Goal: Transaction & Acquisition: Purchase product/service

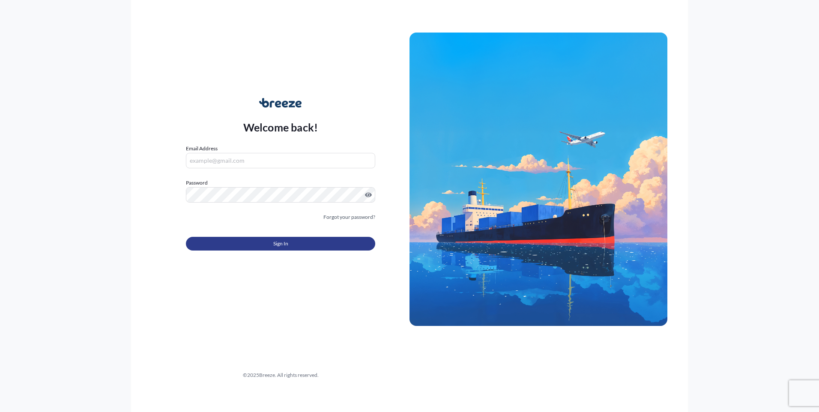
type input "[EMAIL_ADDRESS][DOMAIN_NAME]"
click at [291, 236] on div "Sign In" at bounding box center [280, 241] width 189 height 19
click at [291, 244] on button "Sign In" at bounding box center [280, 244] width 189 height 14
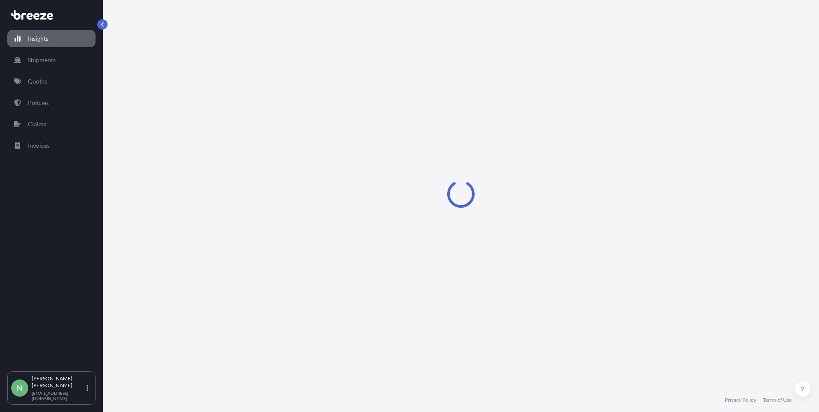
select select "2025"
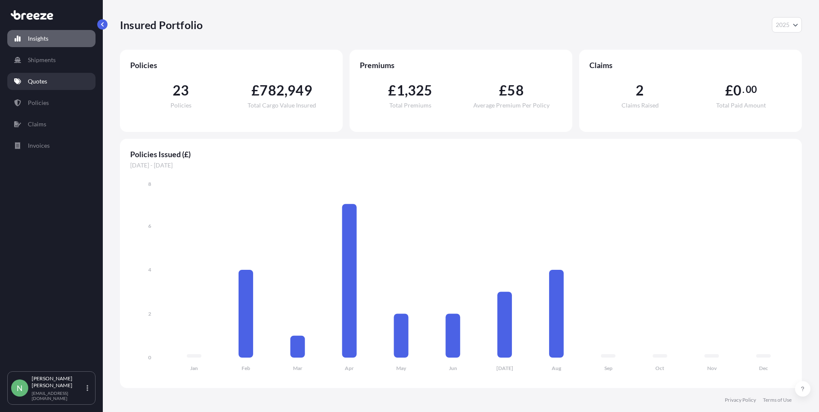
click at [40, 81] on p "Quotes" at bounding box center [37, 81] width 19 height 9
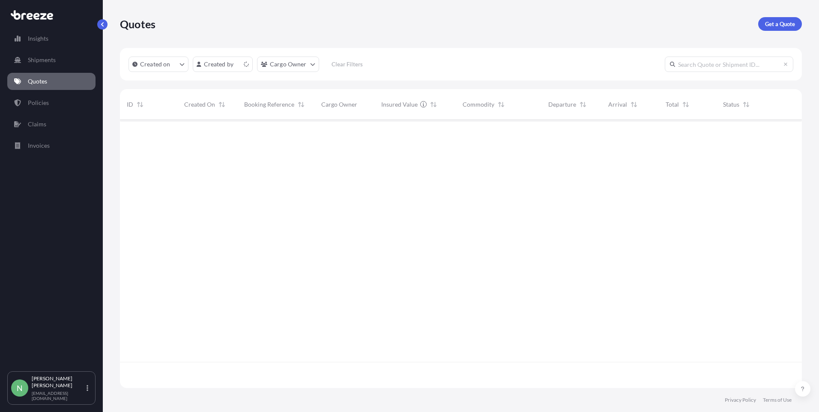
scroll to position [293, 675]
click at [774, 24] on p "Get a Quote" at bounding box center [780, 24] width 30 height 9
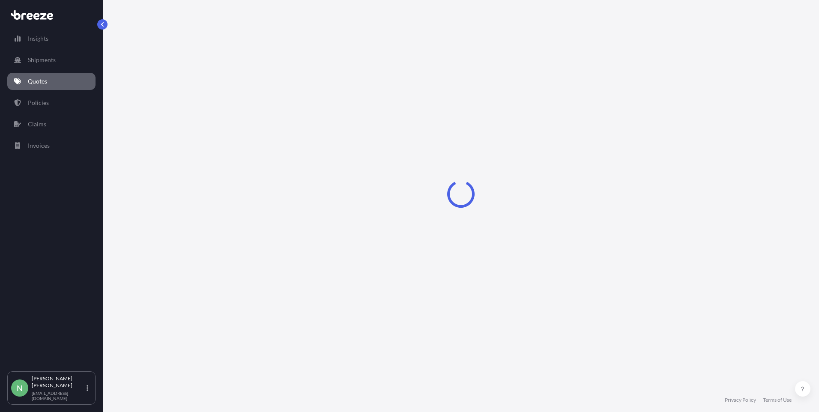
select select "Sea"
select select "1"
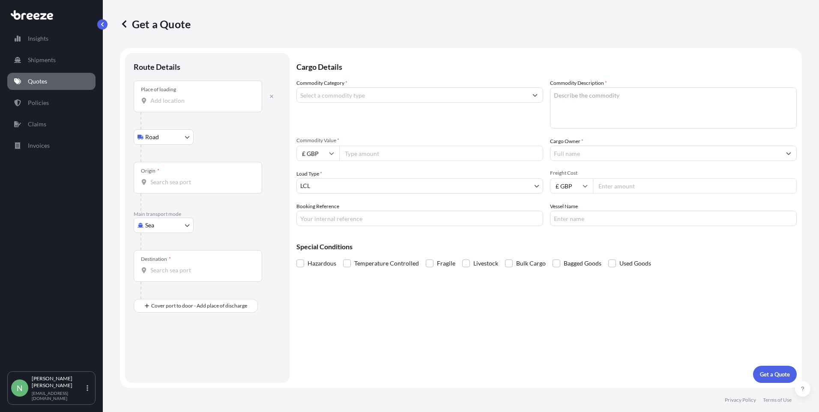
click at [152, 96] on div "Place of loading" at bounding box center [198, 97] width 128 height 32
click at [152, 96] on input "Place of loading" at bounding box center [200, 100] width 101 height 9
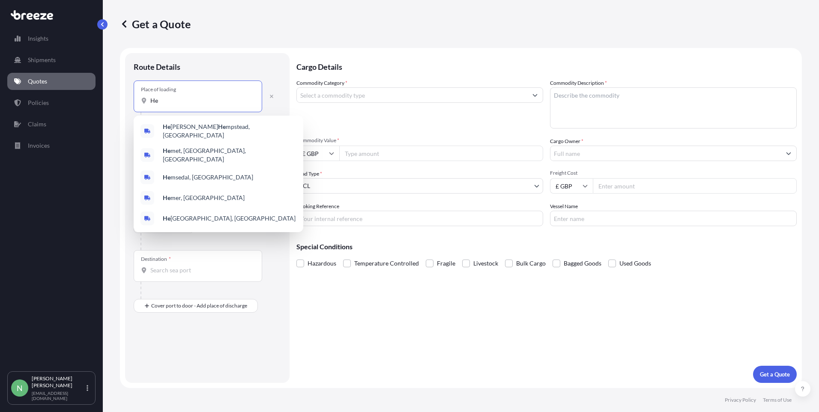
type input "H"
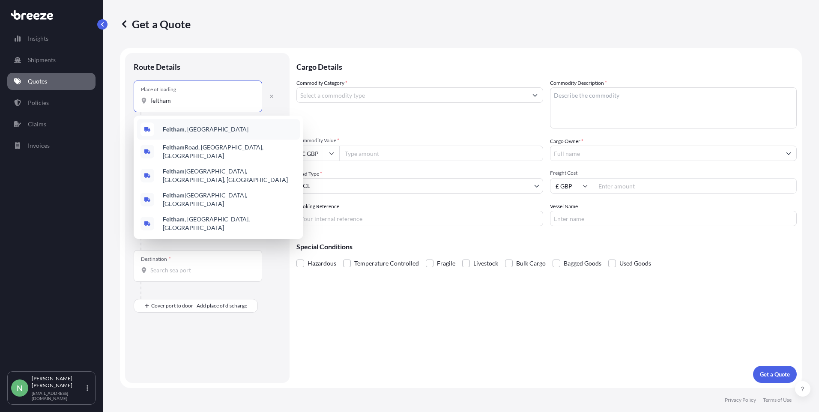
click at [174, 125] on div "[GEOGRAPHIC_DATA] , [GEOGRAPHIC_DATA]" at bounding box center [218, 129] width 163 height 21
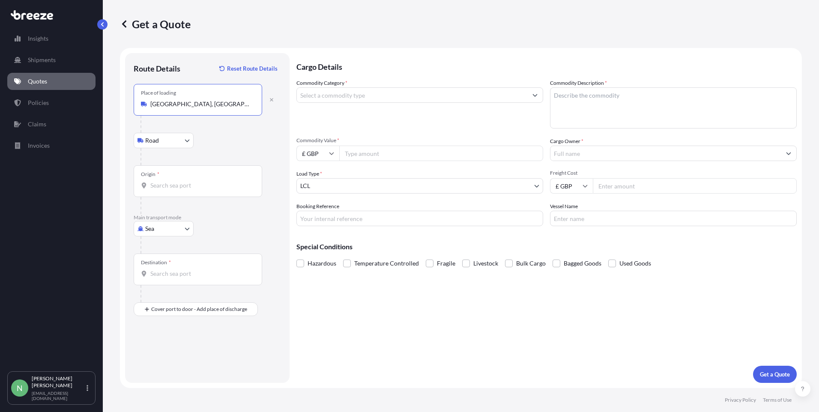
type input "[GEOGRAPHIC_DATA], [GEOGRAPHIC_DATA]"
click at [186, 140] on body "5 options available. Insights Shipments Quotes Policies Claims Invoices N [PERS…" at bounding box center [409, 206] width 819 height 412
click at [169, 160] on div "Road" at bounding box center [163, 162] width 53 height 15
click at [186, 231] on body "Insights Shipments Quotes Policies Claims Invoices N [PERSON_NAME] [PERSON_NAME…" at bounding box center [409, 206] width 819 height 412
click at [153, 266] on span "Air" at bounding box center [154, 266] width 9 height 9
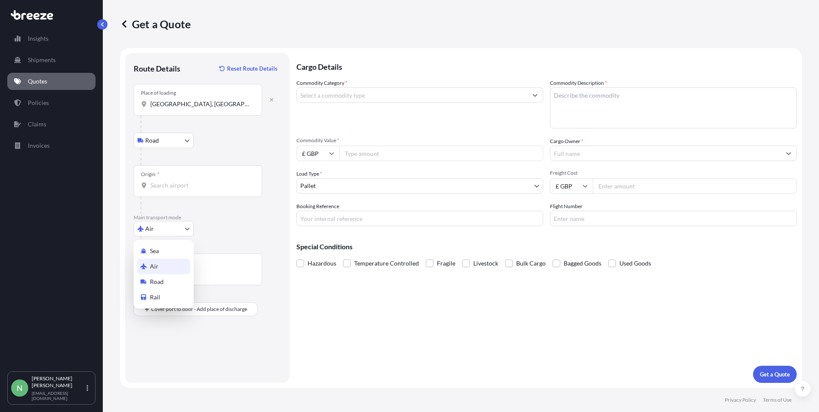
select select "Air"
click at [166, 186] on input "Origin *" at bounding box center [200, 185] width 101 height 9
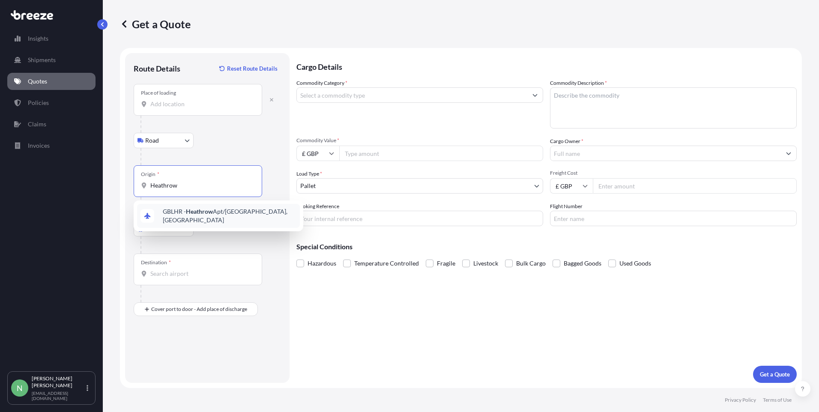
click at [178, 215] on span "GBLHR - Heathrow Apt/[GEOGRAPHIC_DATA], [GEOGRAPHIC_DATA]" at bounding box center [230, 215] width 134 height 17
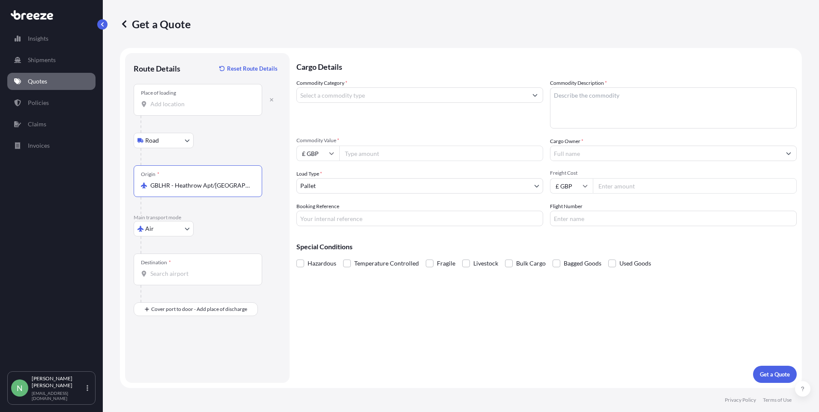
type input "GBLHR - Heathrow Apt/[GEOGRAPHIC_DATA], [GEOGRAPHIC_DATA]"
click at [176, 271] on input "Destination *" at bounding box center [200, 273] width 101 height 9
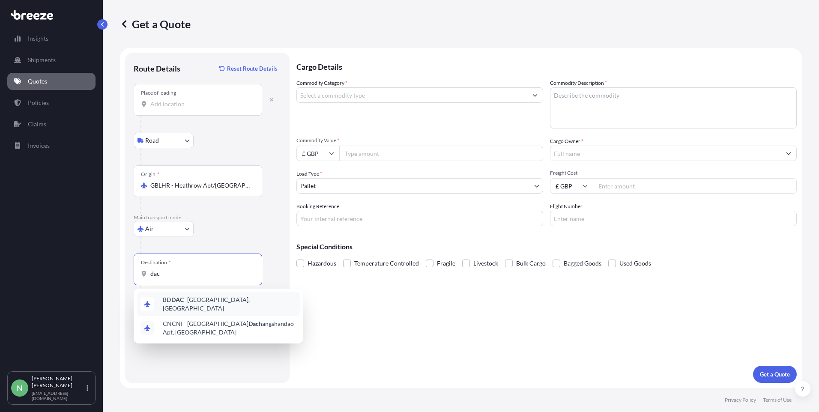
click at [191, 299] on span "BD DAC - [GEOGRAPHIC_DATA], [GEOGRAPHIC_DATA]" at bounding box center [230, 304] width 134 height 17
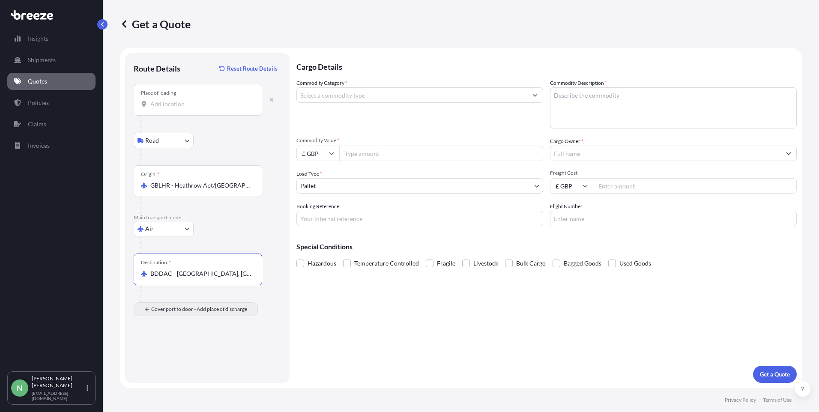
type input "BDDAC - [GEOGRAPHIC_DATA], [GEOGRAPHIC_DATA]"
click at [171, 350] on div "Place of Discharge" at bounding box center [198, 351] width 128 height 32
click at [171, 351] on input "Place of Discharge" at bounding box center [200, 355] width 101 height 9
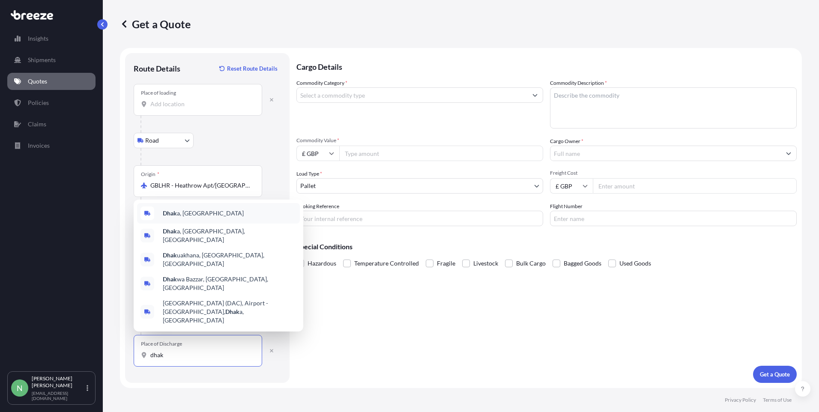
click at [202, 218] on span "Dhak a, [GEOGRAPHIC_DATA]" at bounding box center [203, 213] width 81 height 9
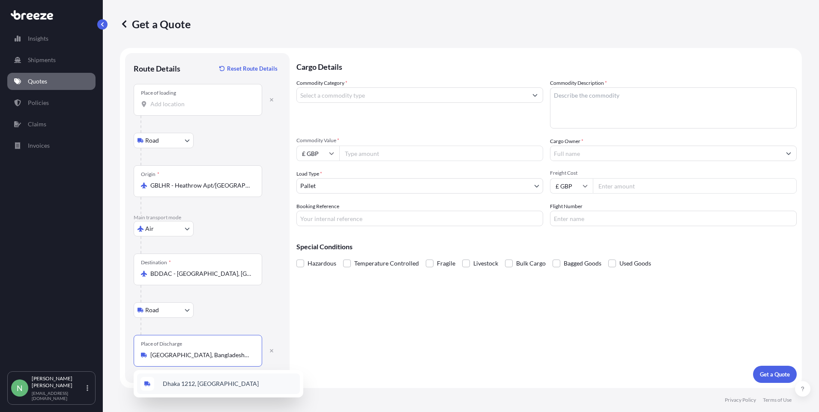
click at [221, 388] on div "Dhaka 1212, [GEOGRAPHIC_DATA]" at bounding box center [218, 384] width 163 height 21
type input "Dhaka 1212, [GEOGRAPHIC_DATA]"
click at [536, 99] on button "Show suggestions" at bounding box center [534, 94] width 15 height 15
type input "s"
type input "x"
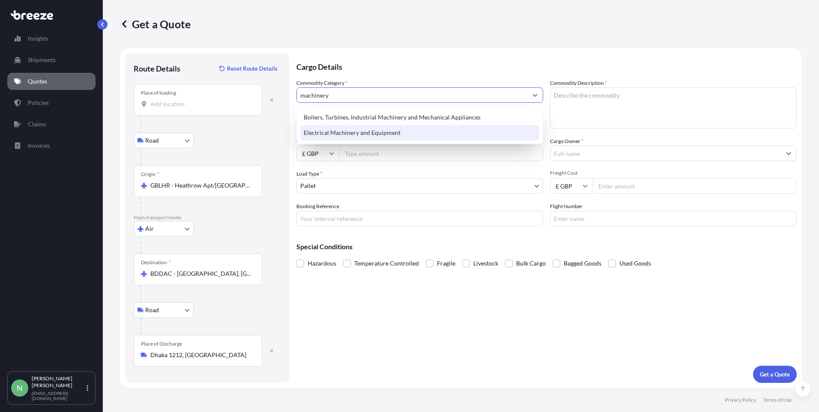
click at [434, 132] on div "Electrical Machinery and Equipment" at bounding box center [419, 132] width 239 height 15
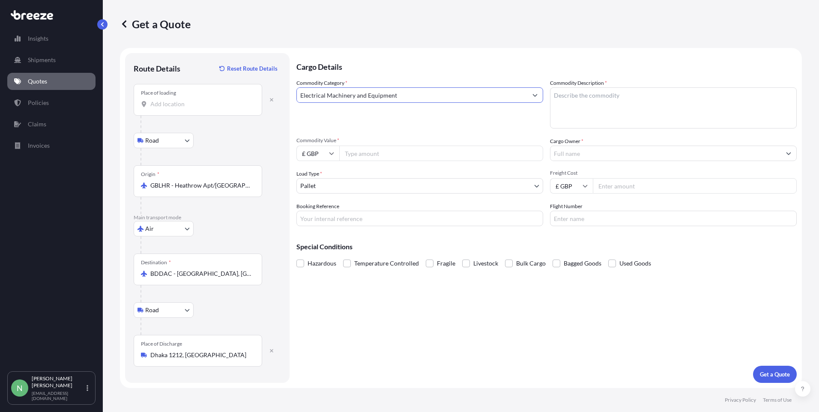
type input "Electrical Machinery and Equipment"
click at [562, 98] on textarea "Commodity Description *" at bounding box center [673, 107] width 247 height 41
type textarea "ionscan 600 Scanner / X-Ray Machines"
click at [385, 154] on input "Commodity Value *" at bounding box center [441, 153] width 204 height 15
click at [332, 155] on icon at bounding box center [331, 153] width 5 height 5
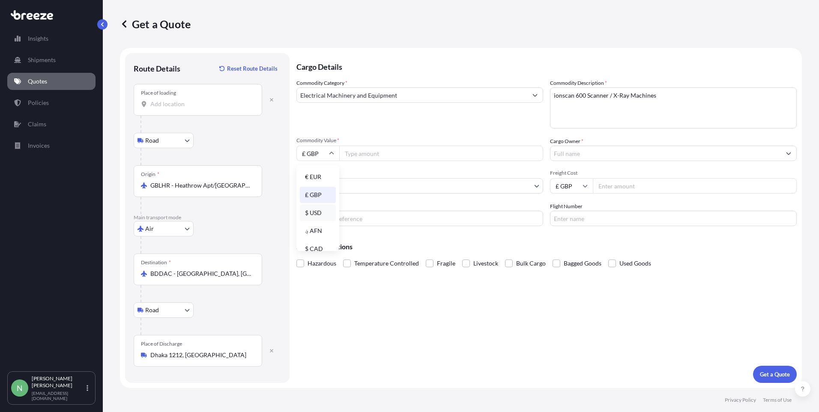
click at [318, 212] on div "$ USD" at bounding box center [318, 213] width 36 height 16
type input "$ USD"
click at [365, 152] on input "Commodity Value *" at bounding box center [441, 153] width 204 height 15
type input "320056.50"
click at [564, 157] on input "Cargo Owner *" at bounding box center [665, 153] width 230 height 15
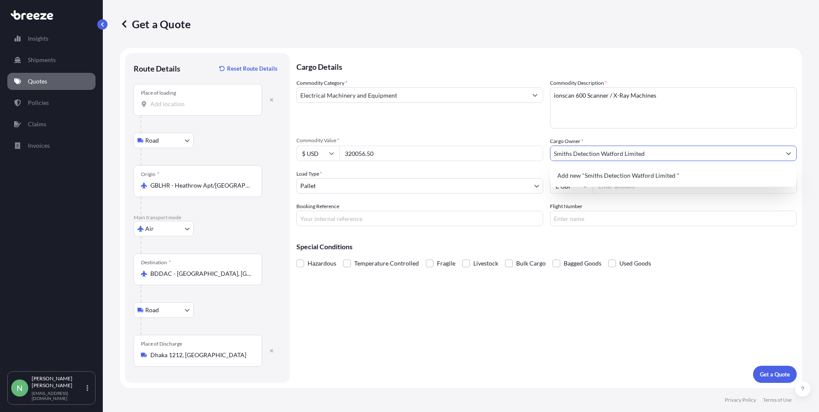
type input "Smiths Detection Watford Limited"
click at [415, 183] on body "0 options available. 1 option available. 0 options available. 1 option availabl…" at bounding box center [409, 206] width 819 height 412
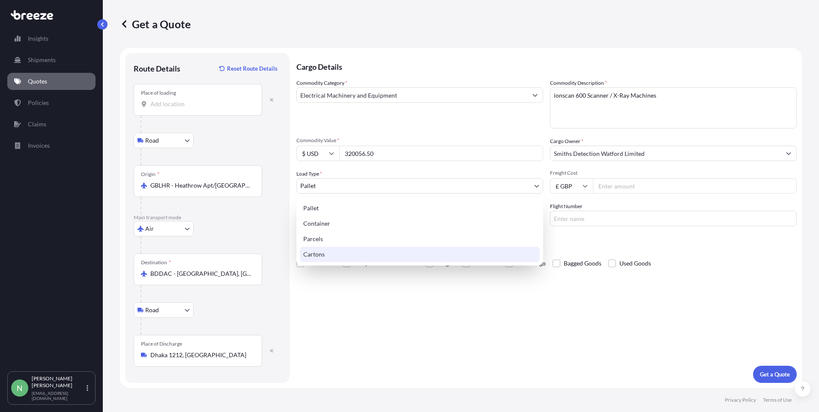
click at [396, 253] on div "Cartons" at bounding box center [420, 254] width 240 height 15
select select "4"
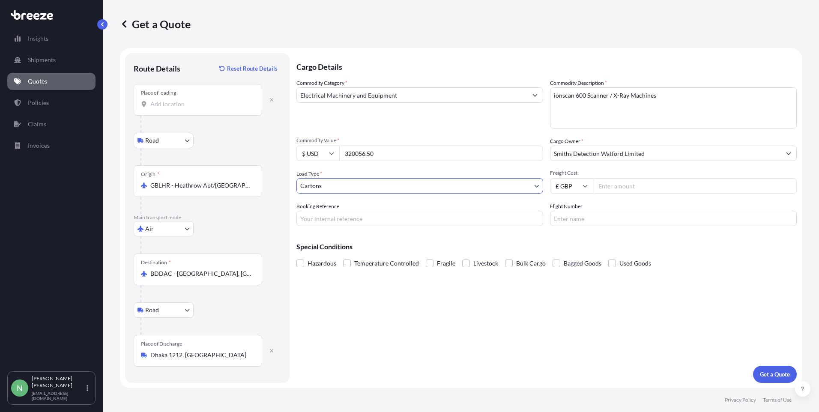
click at [618, 188] on input "Freight Cost" at bounding box center [695, 185] width 204 height 15
type input "1438.00"
click at [414, 218] on input "Booking Reference" at bounding box center [419, 218] width 247 height 15
type input "AXJ004455"
click at [583, 216] on input "Flight Number" at bounding box center [673, 218] width 247 height 15
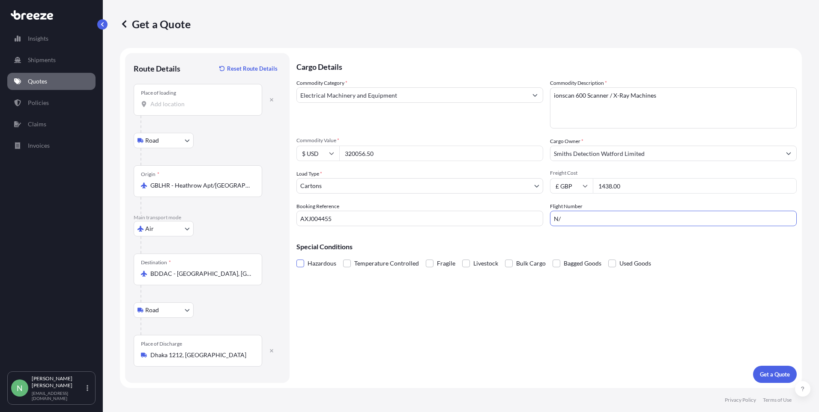
click at [302, 262] on span at bounding box center [300, 264] width 8 height 8
click at [296, 257] on input "Hazardous" at bounding box center [296, 257] width 0 height 0
click at [571, 224] on input "N/" at bounding box center [673, 218] width 247 height 15
type input "N/A"
click at [782, 376] on p "Get a Quote" at bounding box center [775, 374] width 30 height 9
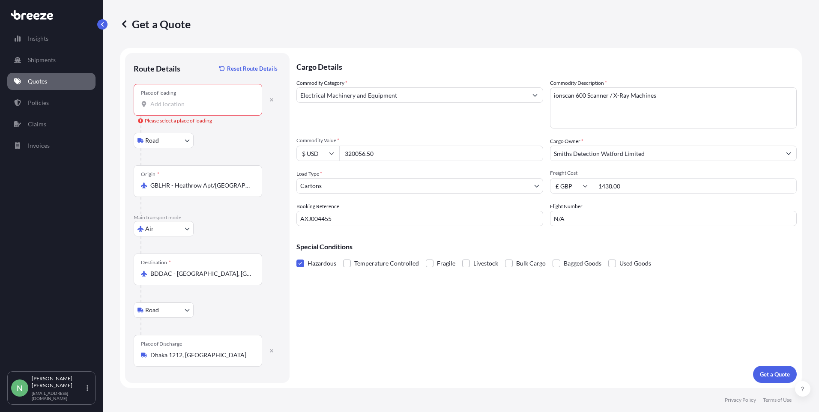
click at [184, 103] on input "Place of loading Please select a place of loading" at bounding box center [200, 104] width 101 height 9
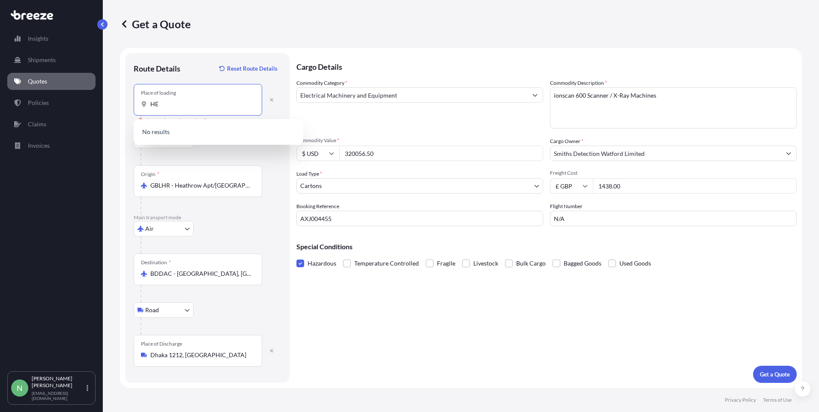
type input "H"
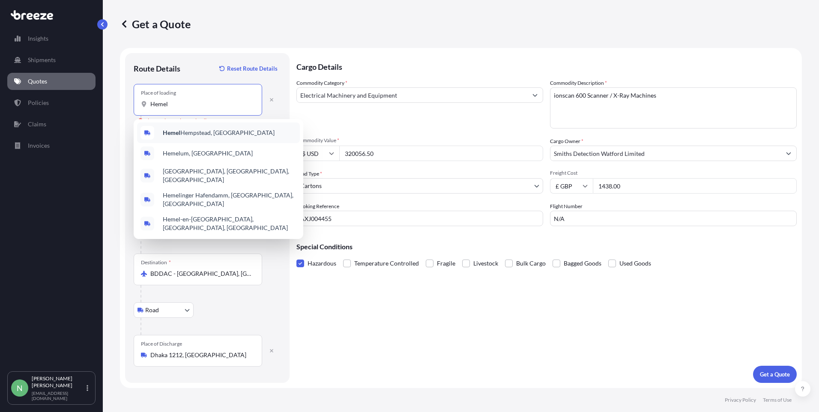
click at [197, 133] on span "Hemel Hempstead, [GEOGRAPHIC_DATA]" at bounding box center [219, 132] width 112 height 9
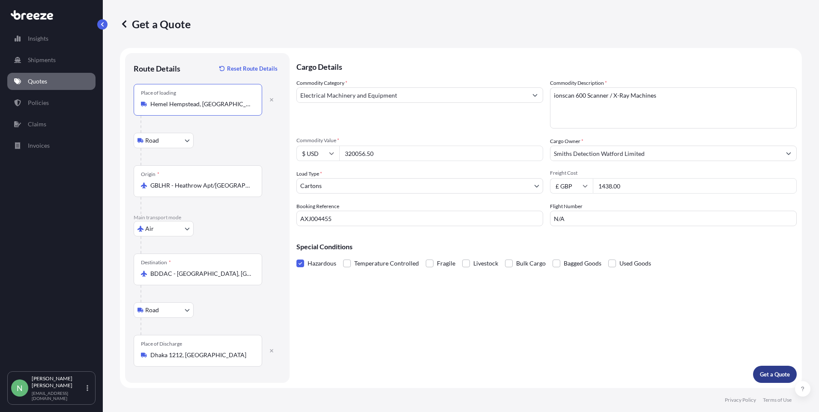
type input "Hemel Hempstead, [GEOGRAPHIC_DATA]"
click at [764, 370] on button "Get a Quote" at bounding box center [775, 374] width 44 height 17
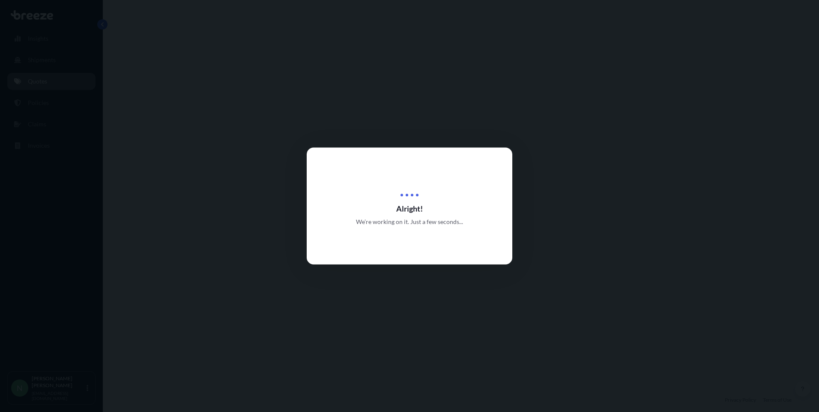
select select "Road"
select select "Air"
select select "Road"
select select "4"
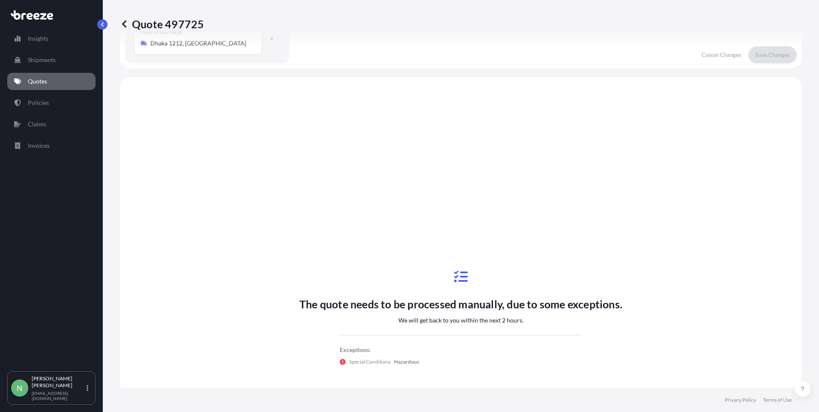
scroll to position [343, 0]
